Goal: Information Seeking & Learning: Find contact information

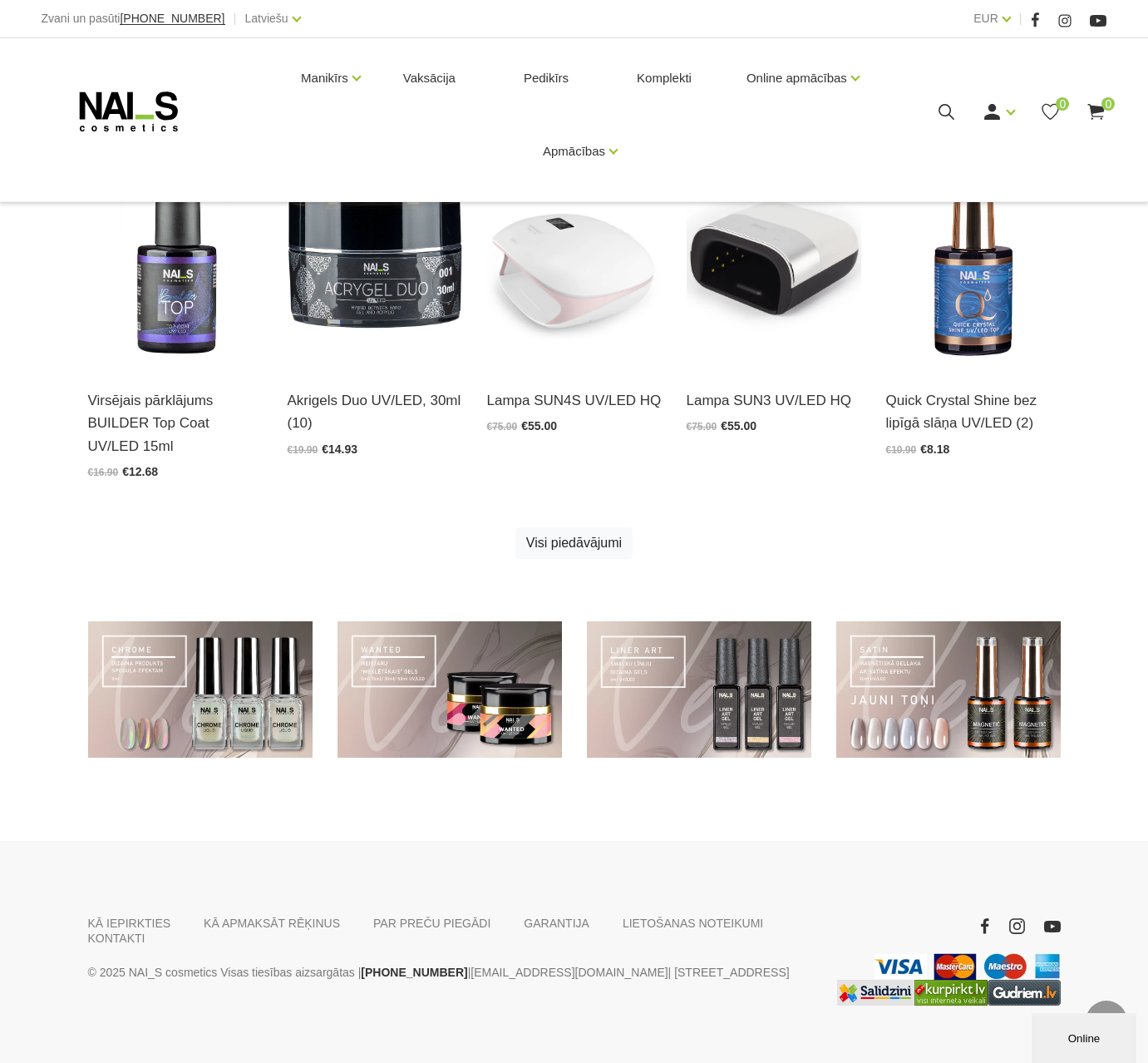
scroll to position [833, 0]
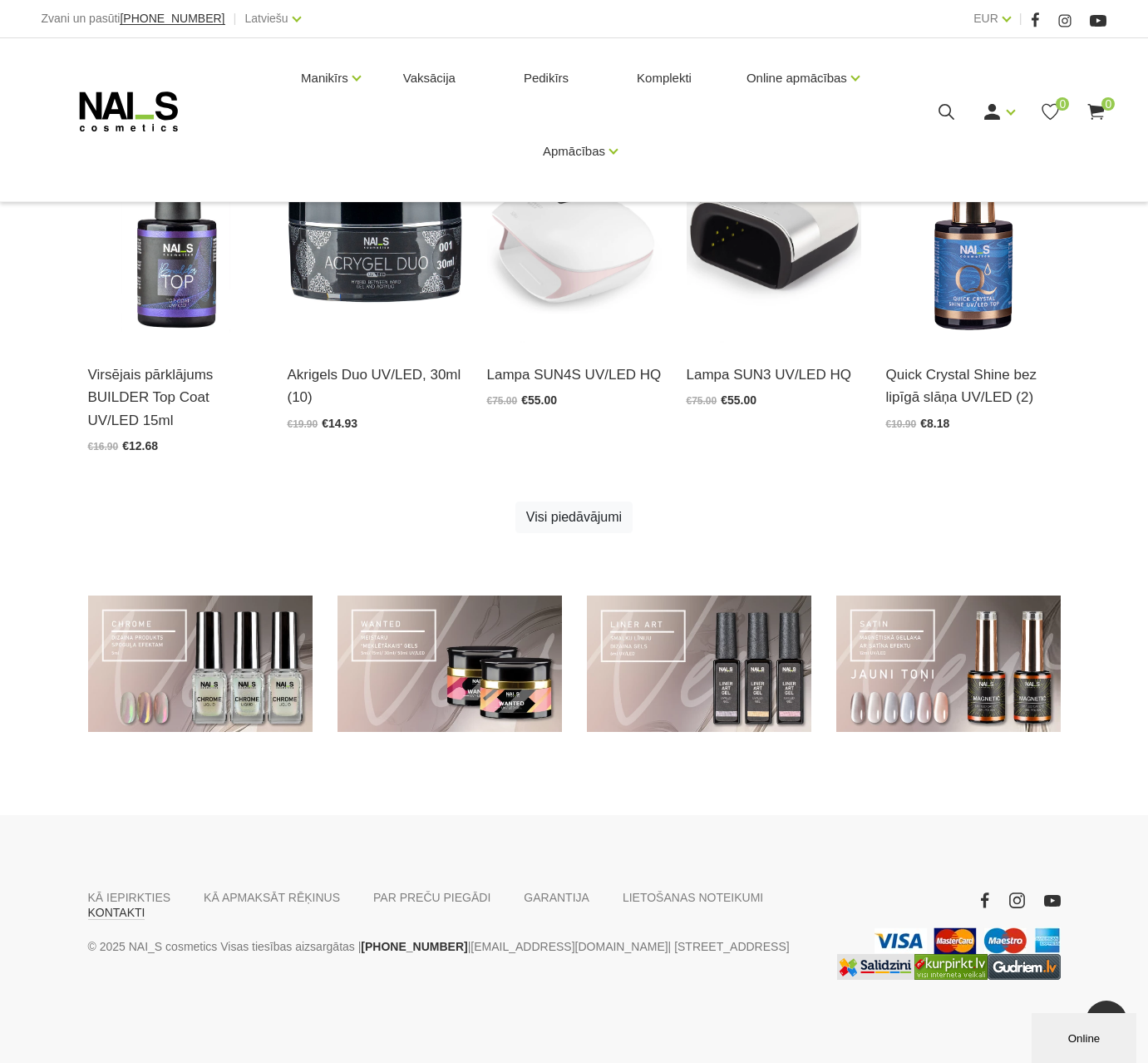
click at [145, 905] on link "KONTAKTI" at bounding box center [116, 913] width 57 height 15
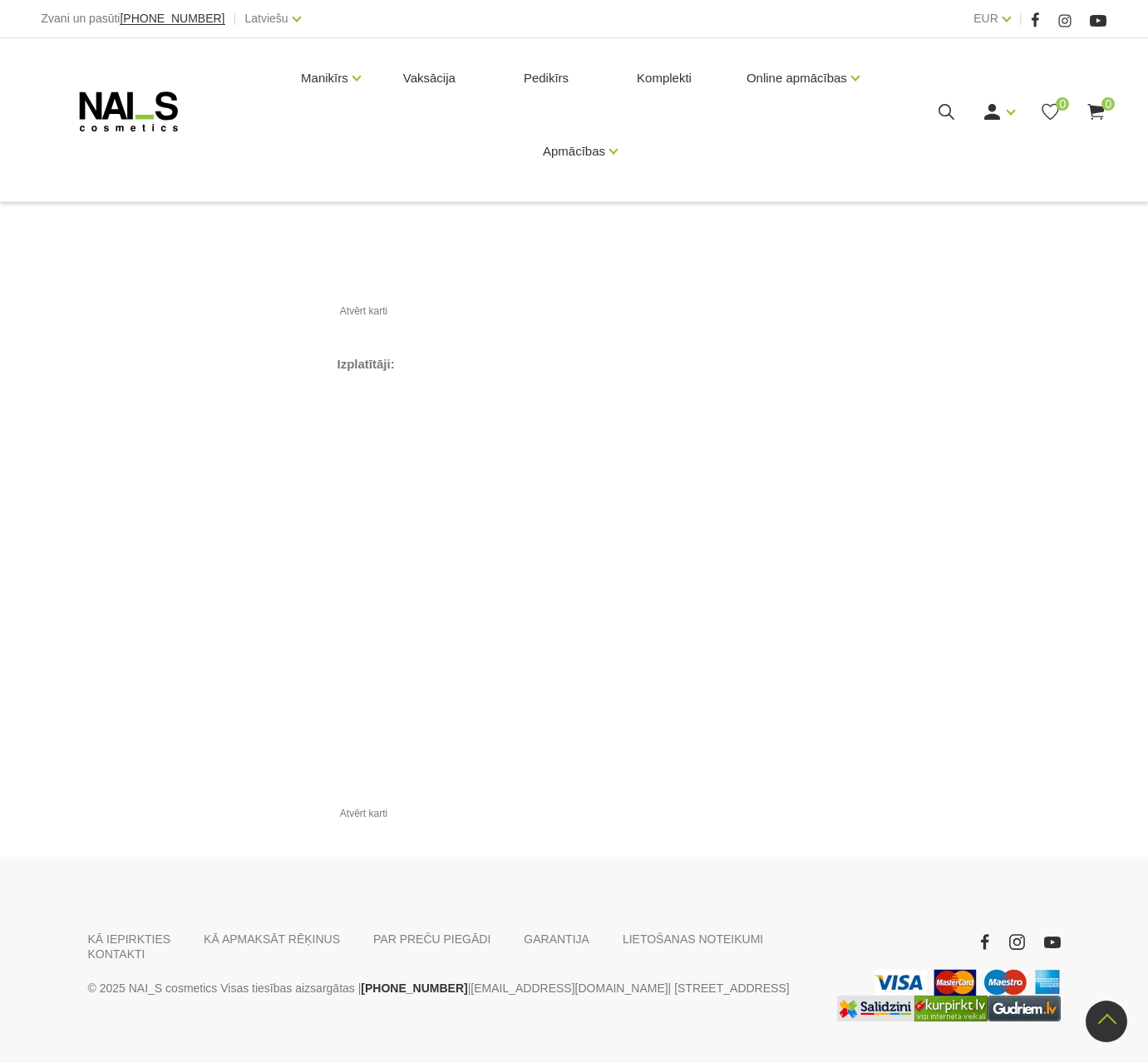
scroll to position [1470, 0]
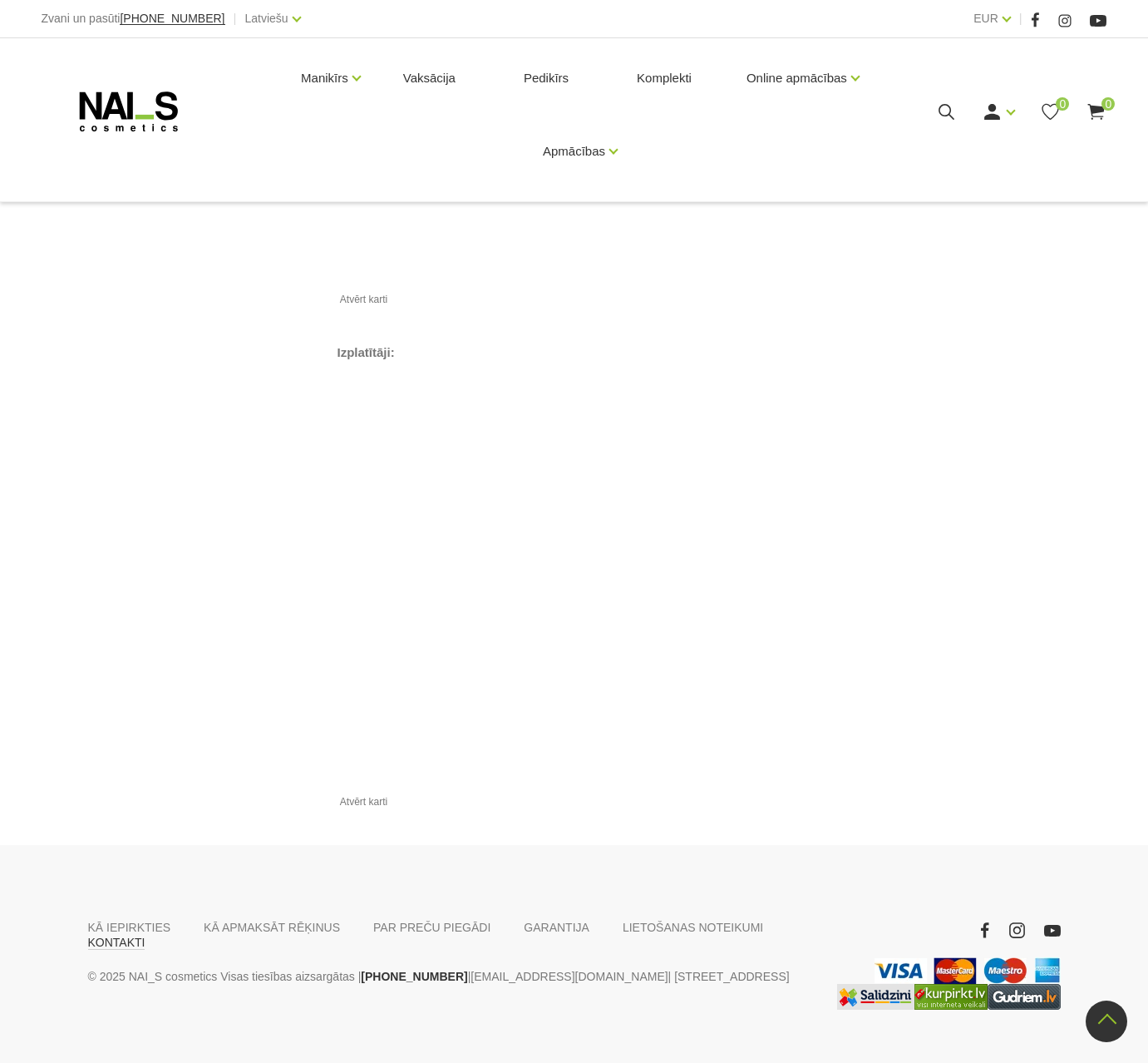
click at [145, 934] on link "KONTAKTI" at bounding box center [116, 942] width 57 height 15
